Goal: Download file/media

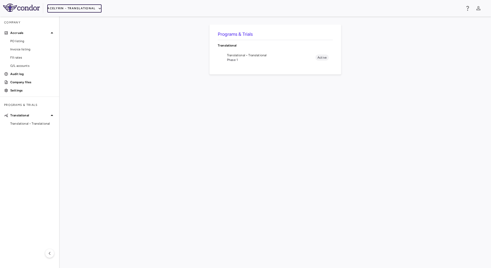
click at [96, 6] on button "Acelyrin - Translational" at bounding box center [74, 8] width 54 height 8
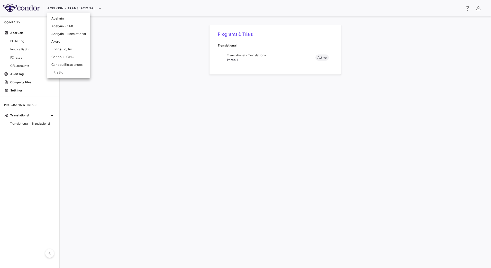
click at [62, 74] on li "IntraBio" at bounding box center [68, 73] width 43 height 8
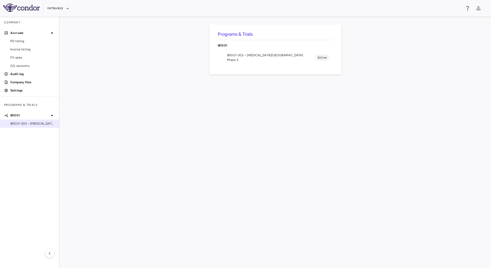
click at [23, 121] on div "IB1001-303 • [MEDICAL_DATA][GEOGRAPHIC_DATA]" at bounding box center [29, 124] width 59 height 8
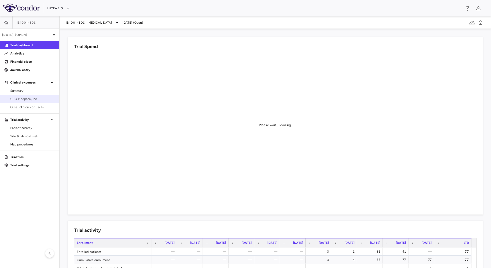
click at [29, 98] on span "CRO Medpace, Inc." at bounding box center [32, 99] width 45 height 5
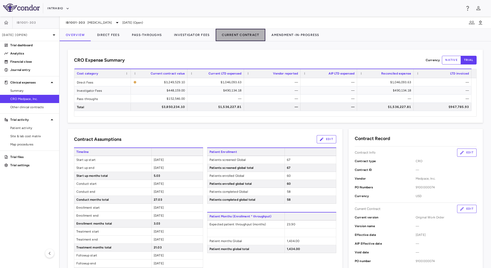
click at [232, 39] on button "Current Contract" at bounding box center [241, 35] width 50 height 12
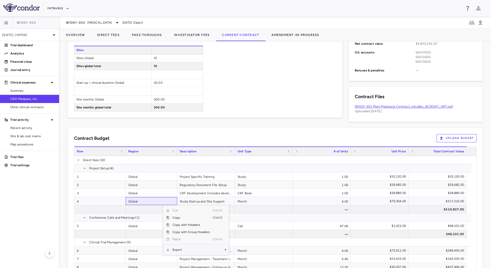
click at [187, 252] on span "Export" at bounding box center [191, 249] width 43 height 7
click at [242, 250] on span "CSV Export" at bounding box center [246, 251] width 24 height 7
